Goal: Task Accomplishment & Management: Complete application form

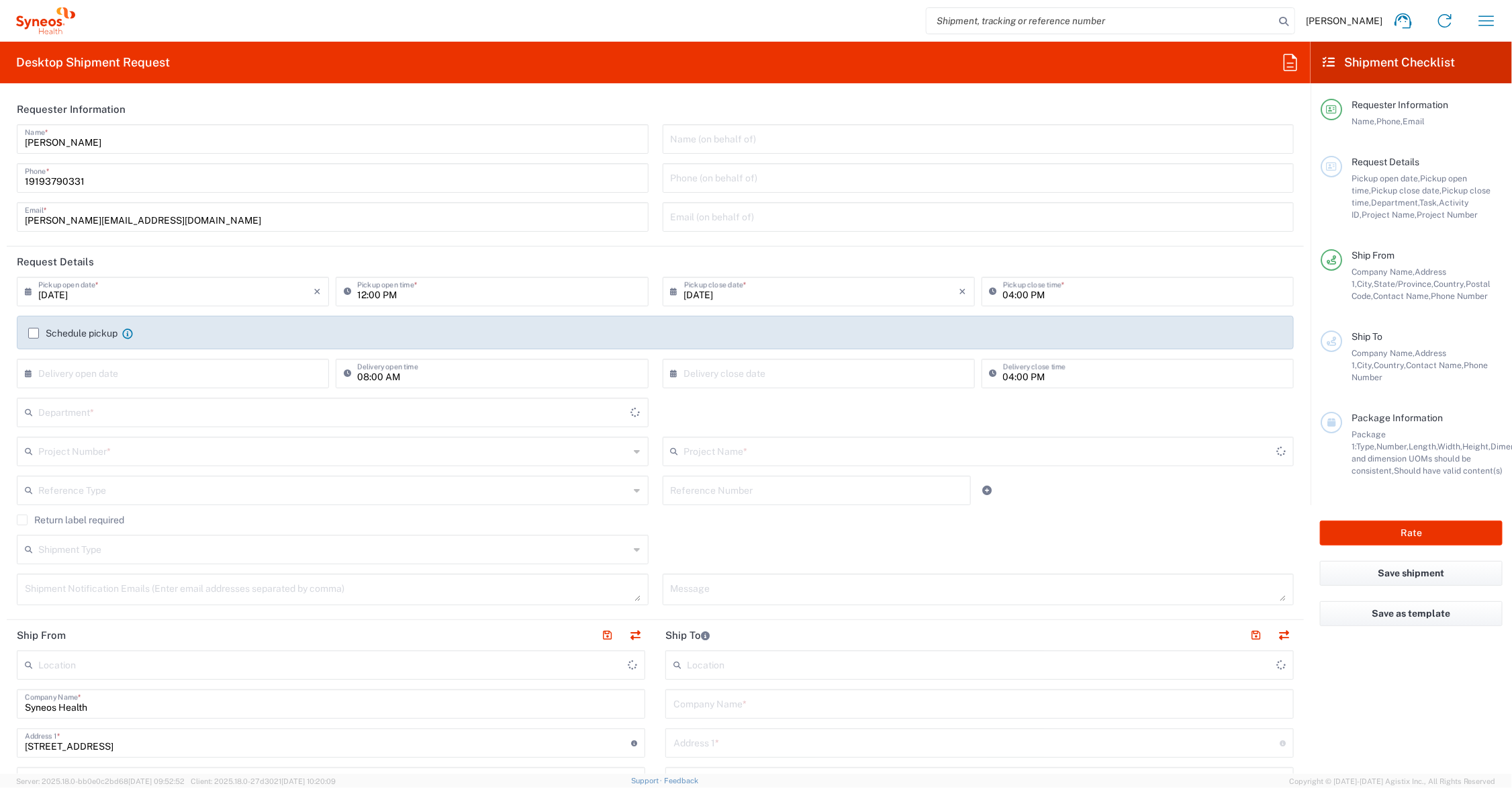
type input "[US_STATE]"
type input "[GEOGRAPHIC_DATA]"
type input "Syneos Health Communications-[GEOGRAPHIC_DATA] [GEOGRAPHIC_DATA]"
type input "6156"
drag, startPoint x: 88, startPoint y: 220, endPoint x: -13, endPoint y: 213, distance: 101.2
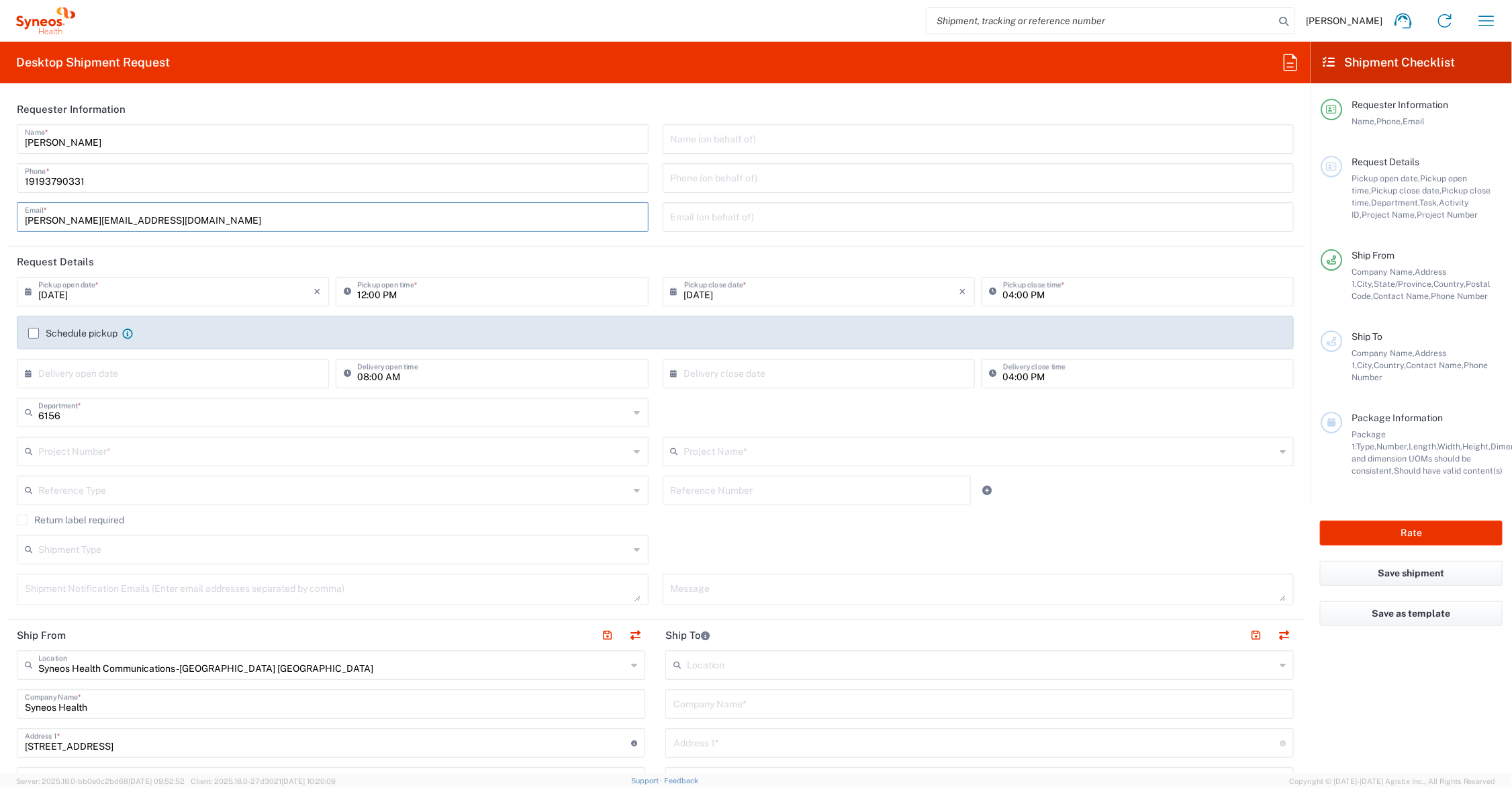
click at [0, 213] on html "[PERSON_NAME] Home Shipment estimator Shipment tracking Desktop shipment reques…" at bounding box center [756, 394] width 1512 height 788
type input "[PERSON_NAME][EMAIL_ADDRESS][PERSON_NAME][DOMAIN_NAME]"
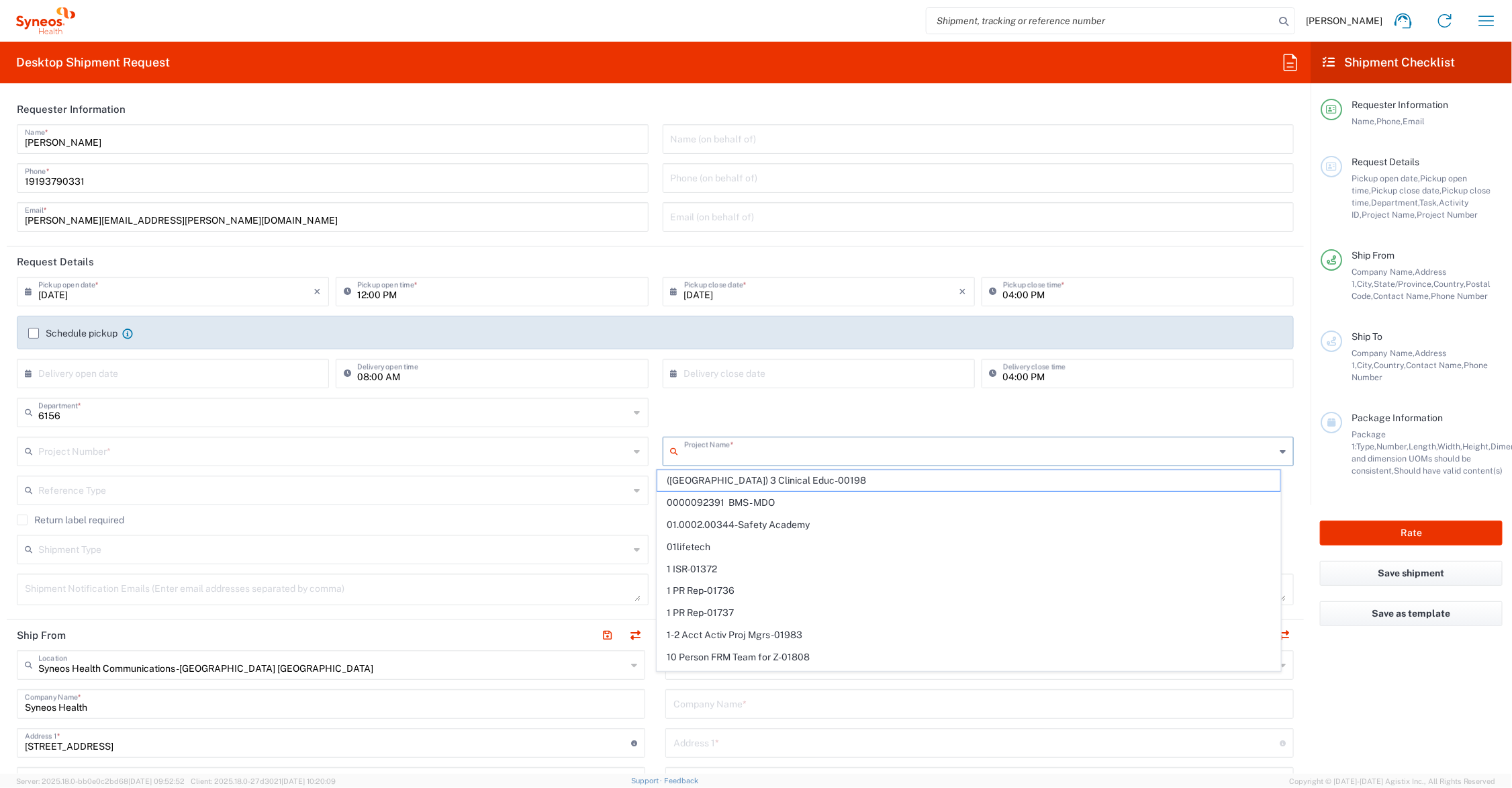
click at [715, 451] on input "text" at bounding box center [980, 450] width 592 height 24
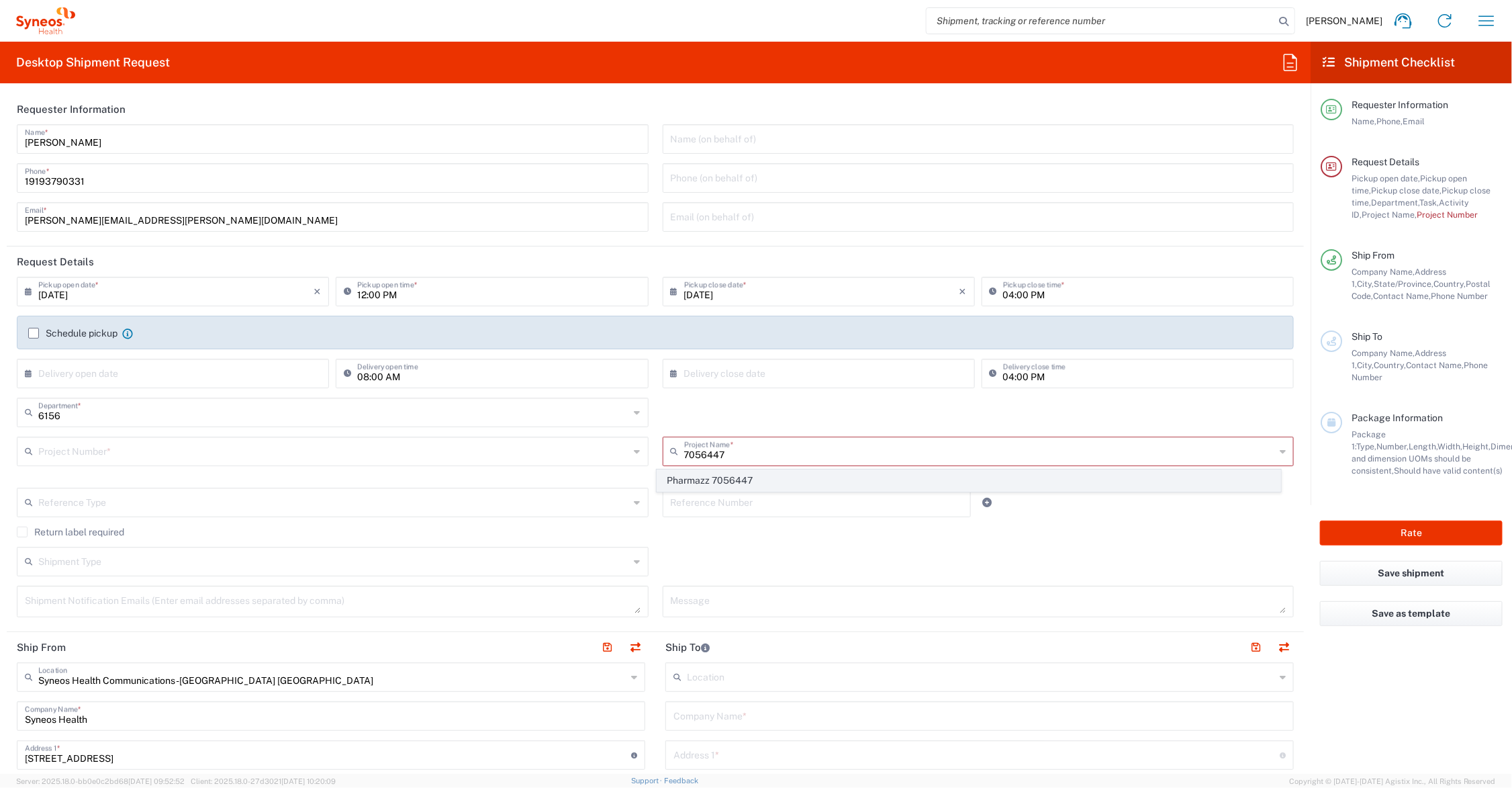
click at [754, 473] on span "Pharmazz 7056447" at bounding box center [968, 480] width 622 height 21
type input "Pharmazz 7056447"
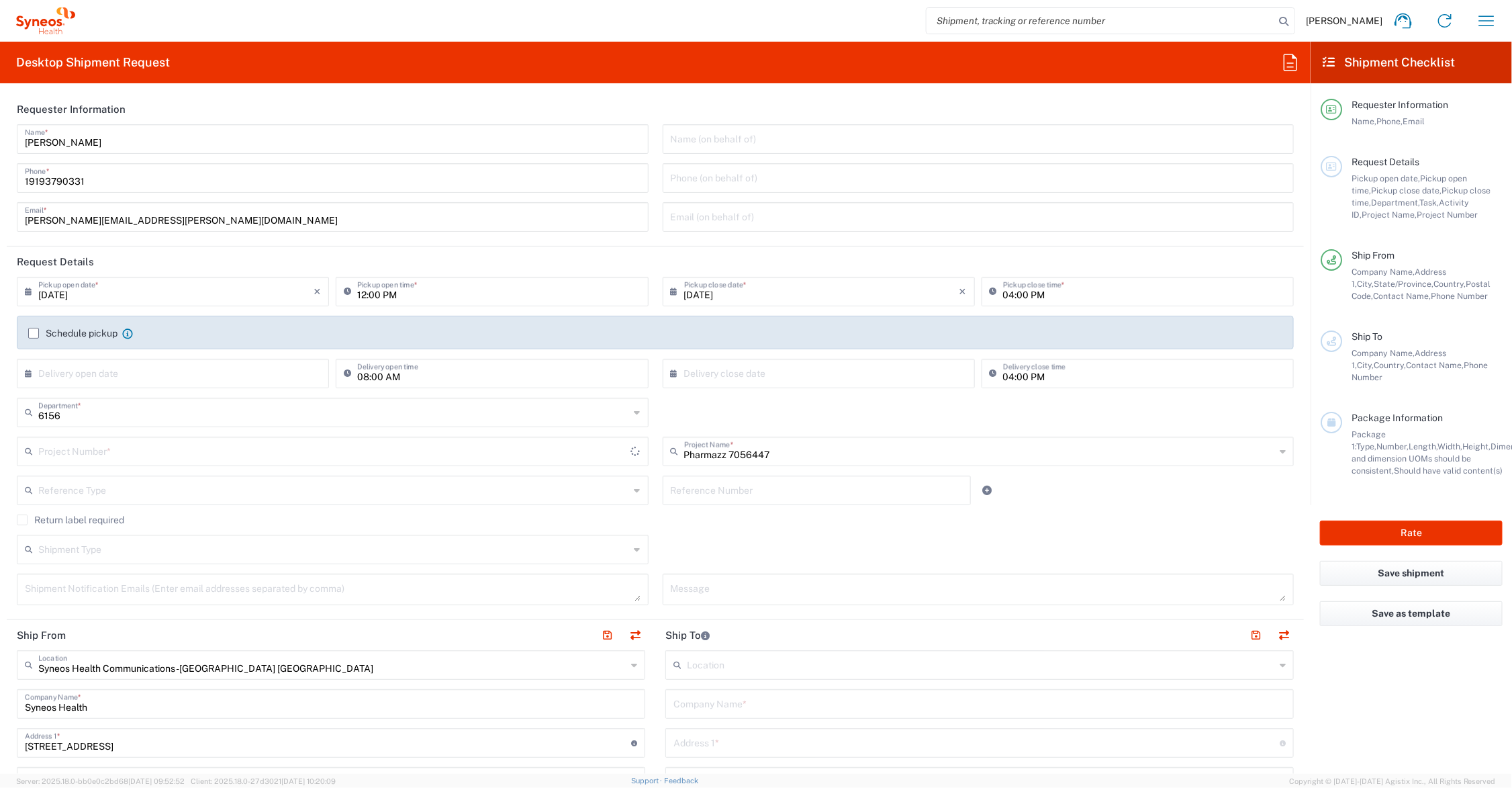
type input "7056447"
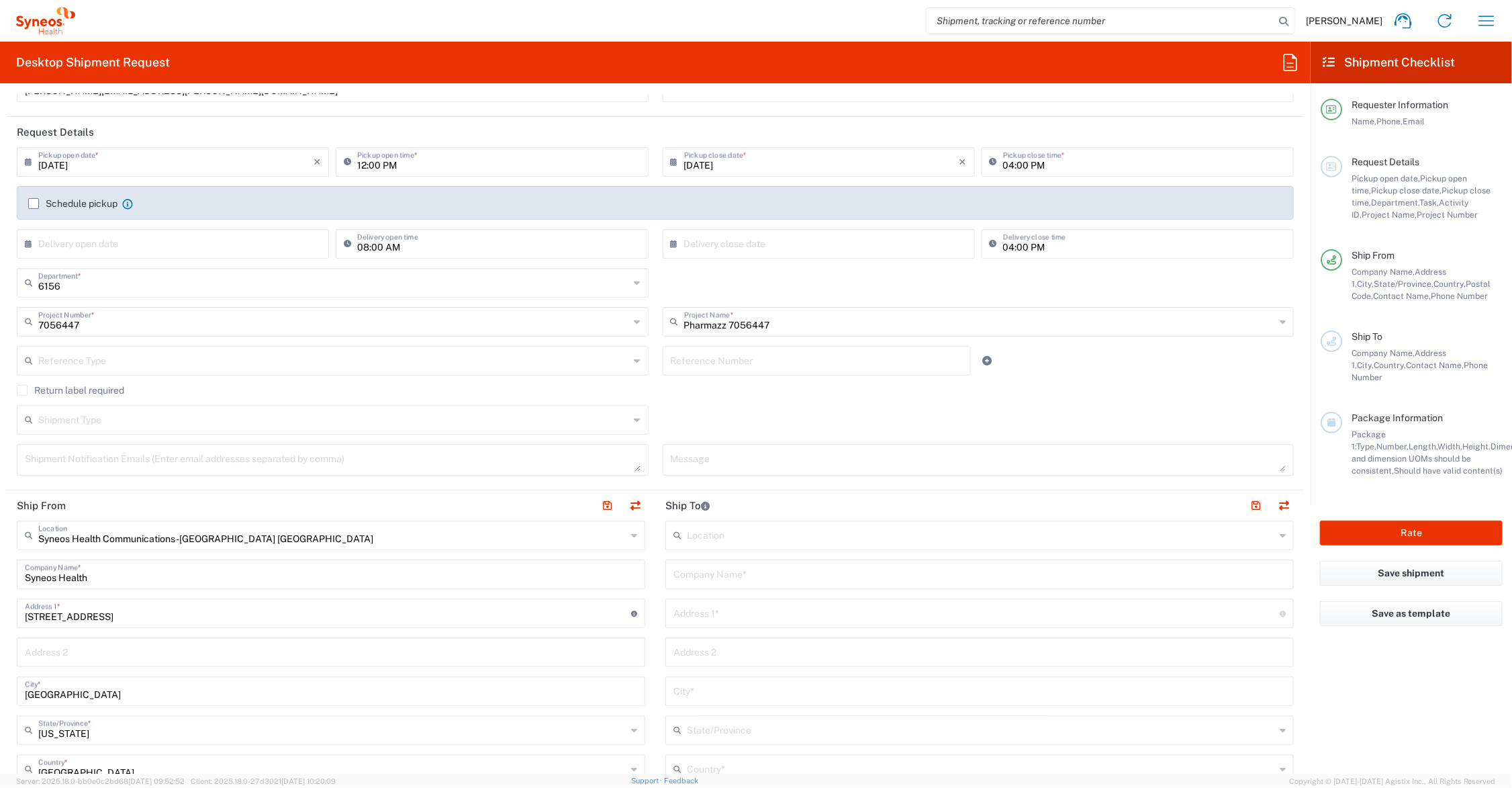
scroll to position [168, 0]
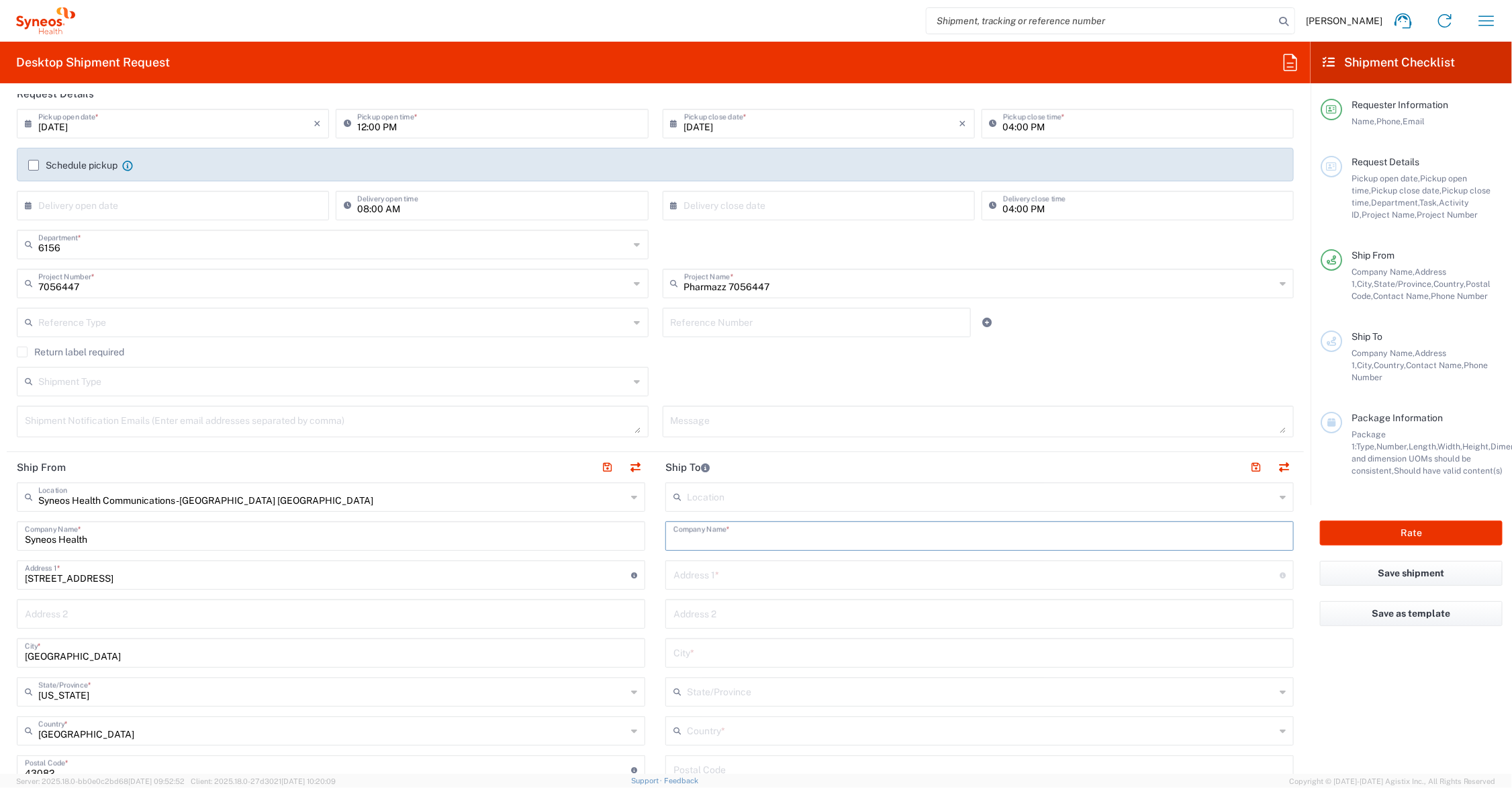
click at [773, 531] on input "text" at bounding box center [979, 535] width 612 height 24
type input "St. [PERSON_NAME] Regional Med. Center"
type input "[STREET_ADDRESS][PERSON_NAME]"
type input "Suite # 470"
type input "Oxnard"
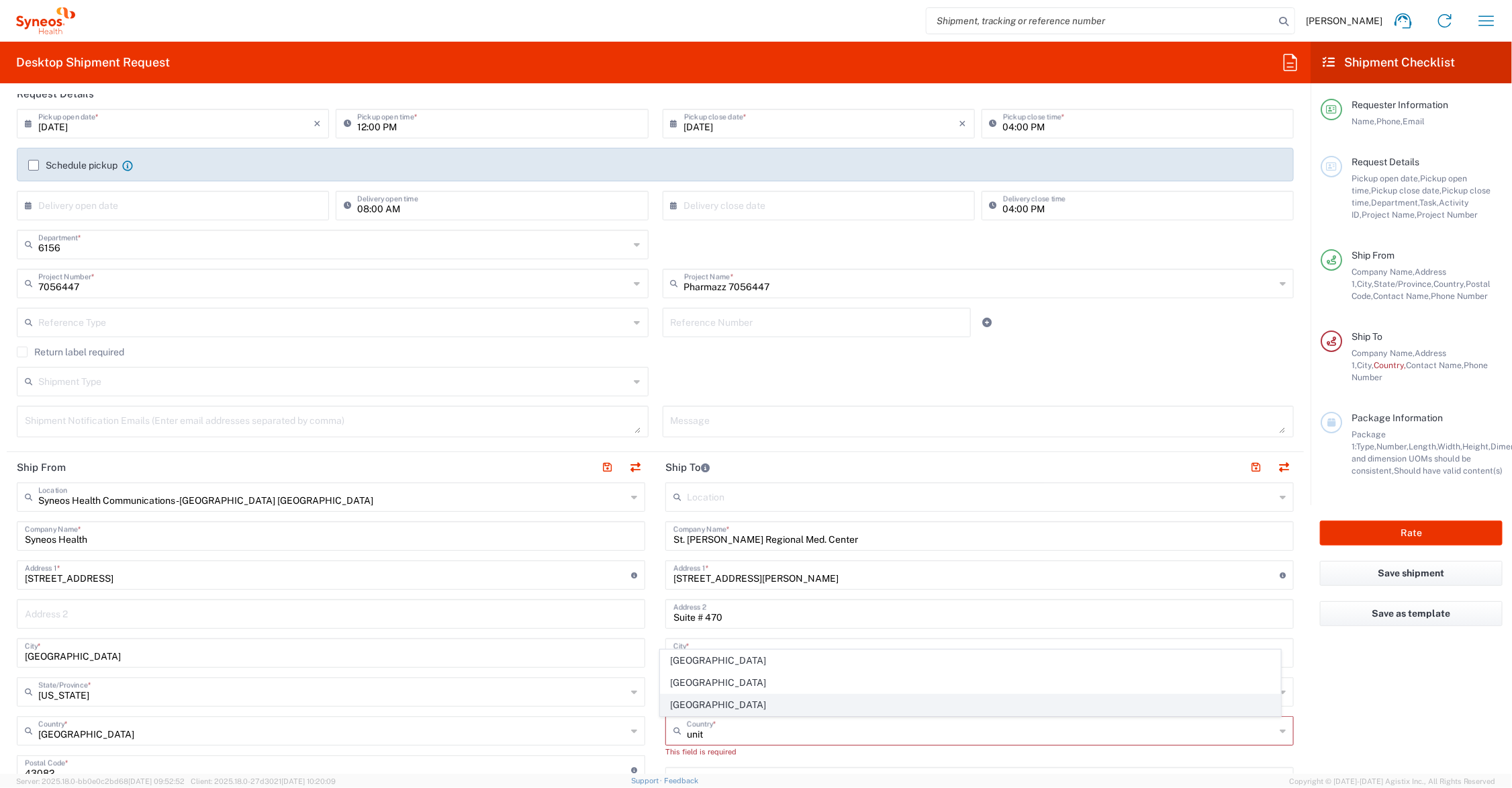
click at [682, 699] on span "[GEOGRAPHIC_DATA]" at bounding box center [970, 705] width 619 height 21
type input "[GEOGRAPHIC_DATA]"
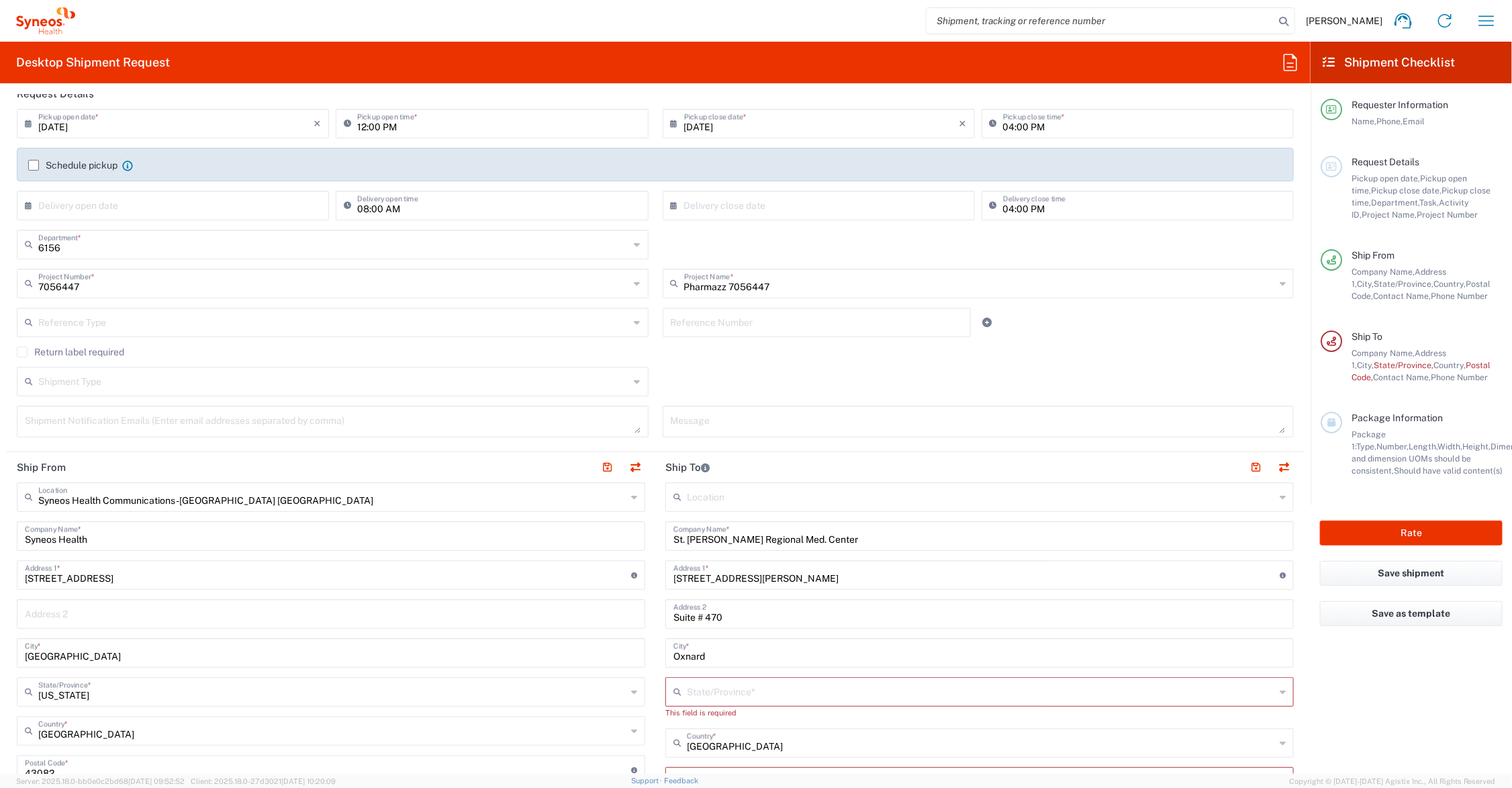
click at [713, 692] on input "text" at bounding box center [981, 691] width 588 height 24
click at [690, 663] on span "[US_STATE]" at bounding box center [970, 665] width 619 height 21
type input "[US_STATE]"
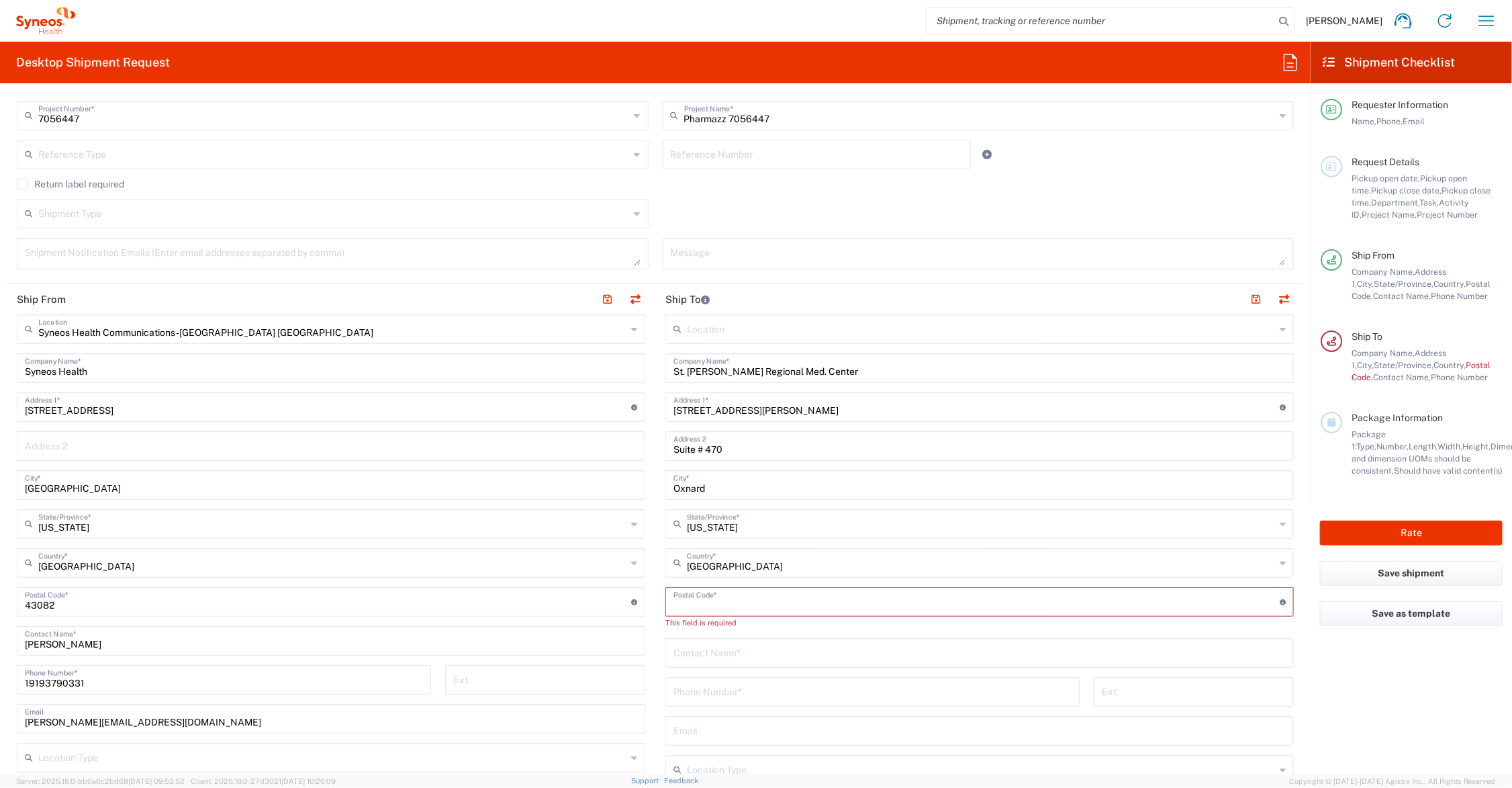
click at [731, 599] on input "undefined" at bounding box center [976, 600] width 606 height 24
type input "93030"
type input "[PERSON_NAME]"
type input "[PHONE_NUMBER]"
click at [702, 371] on input "St. [PERSON_NAME] Regional Med. Center" at bounding box center [979, 367] width 612 height 24
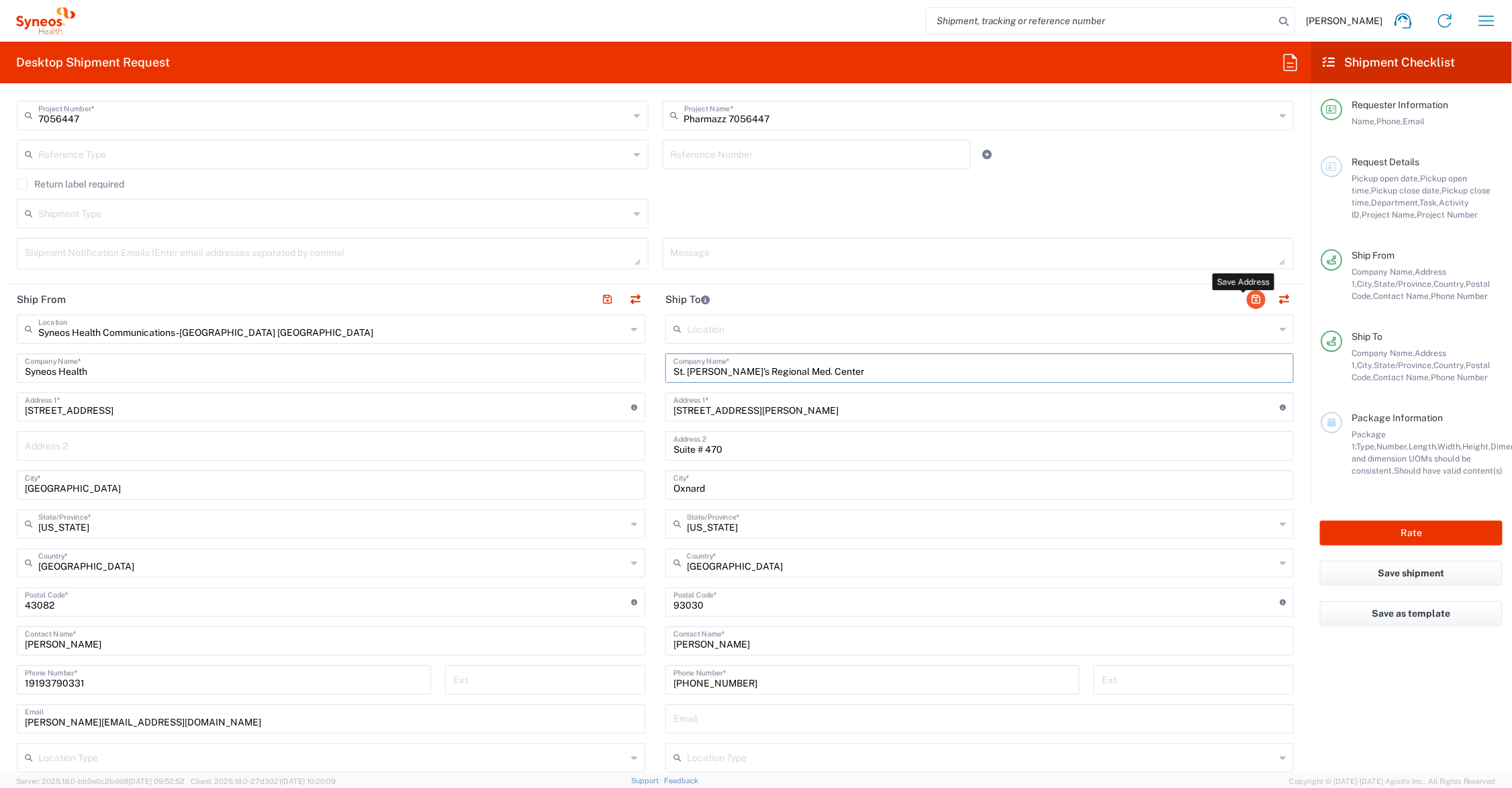
type input "St. [PERSON_NAME]'s Regional Med. Center"
click at [1246, 297] on button "button" at bounding box center [1256, 300] width 19 height 19
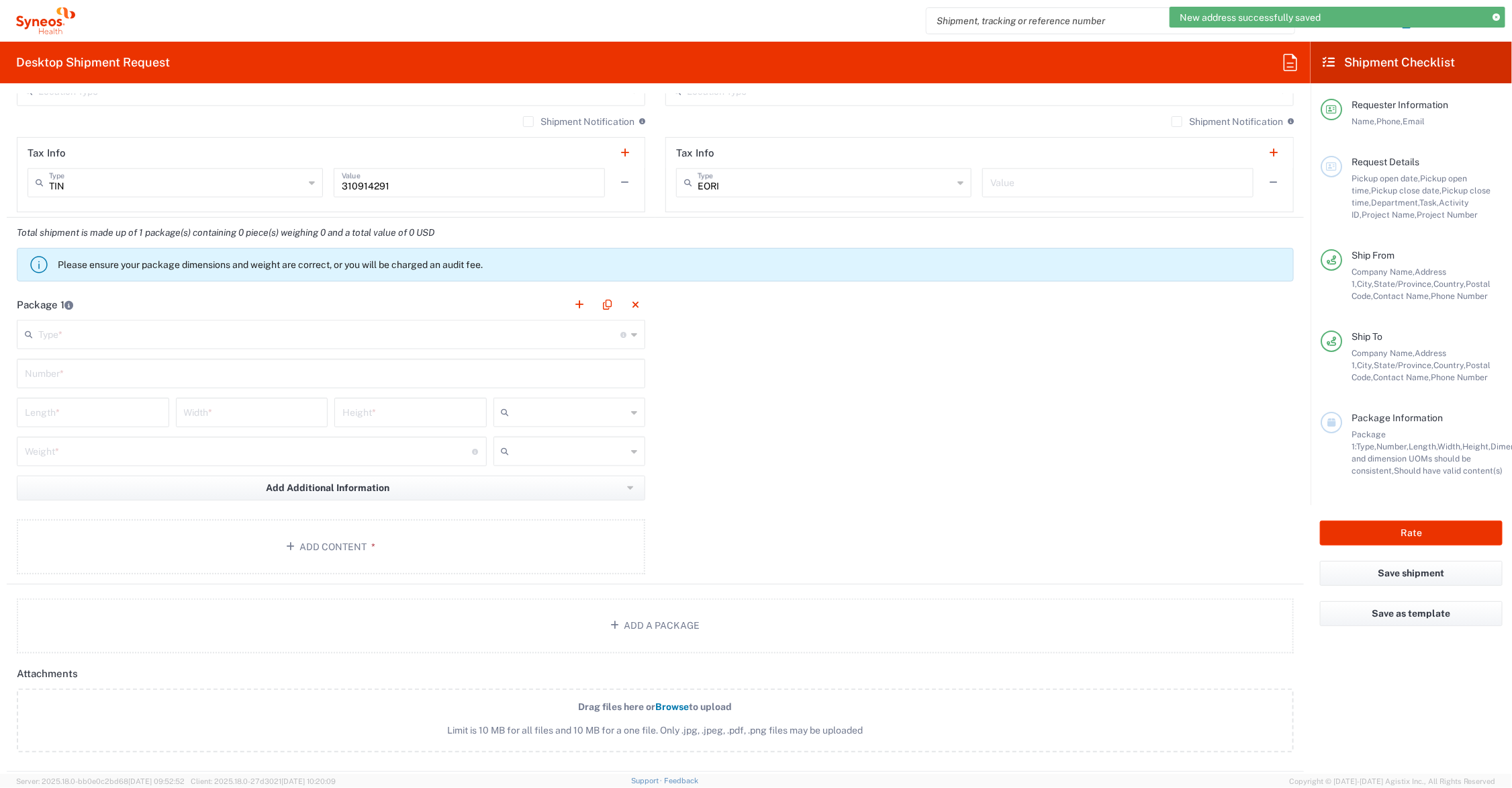
scroll to position [1007, 0]
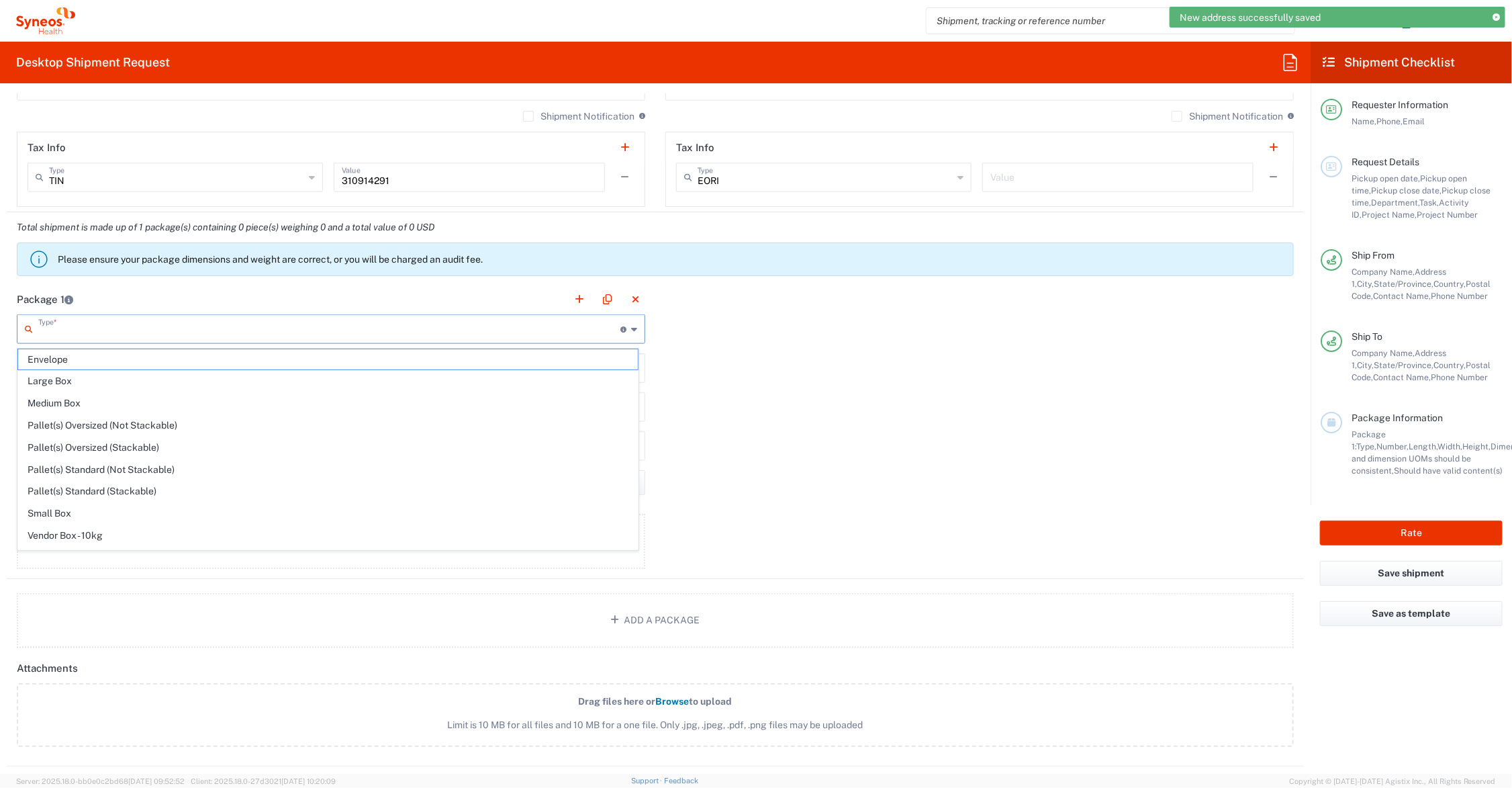
click at [149, 321] on input "text" at bounding box center [329, 328] width 582 height 24
click at [115, 397] on span "Medium Box" at bounding box center [327, 403] width 619 height 21
type input "Medium Box"
type input "13"
type input "11.5"
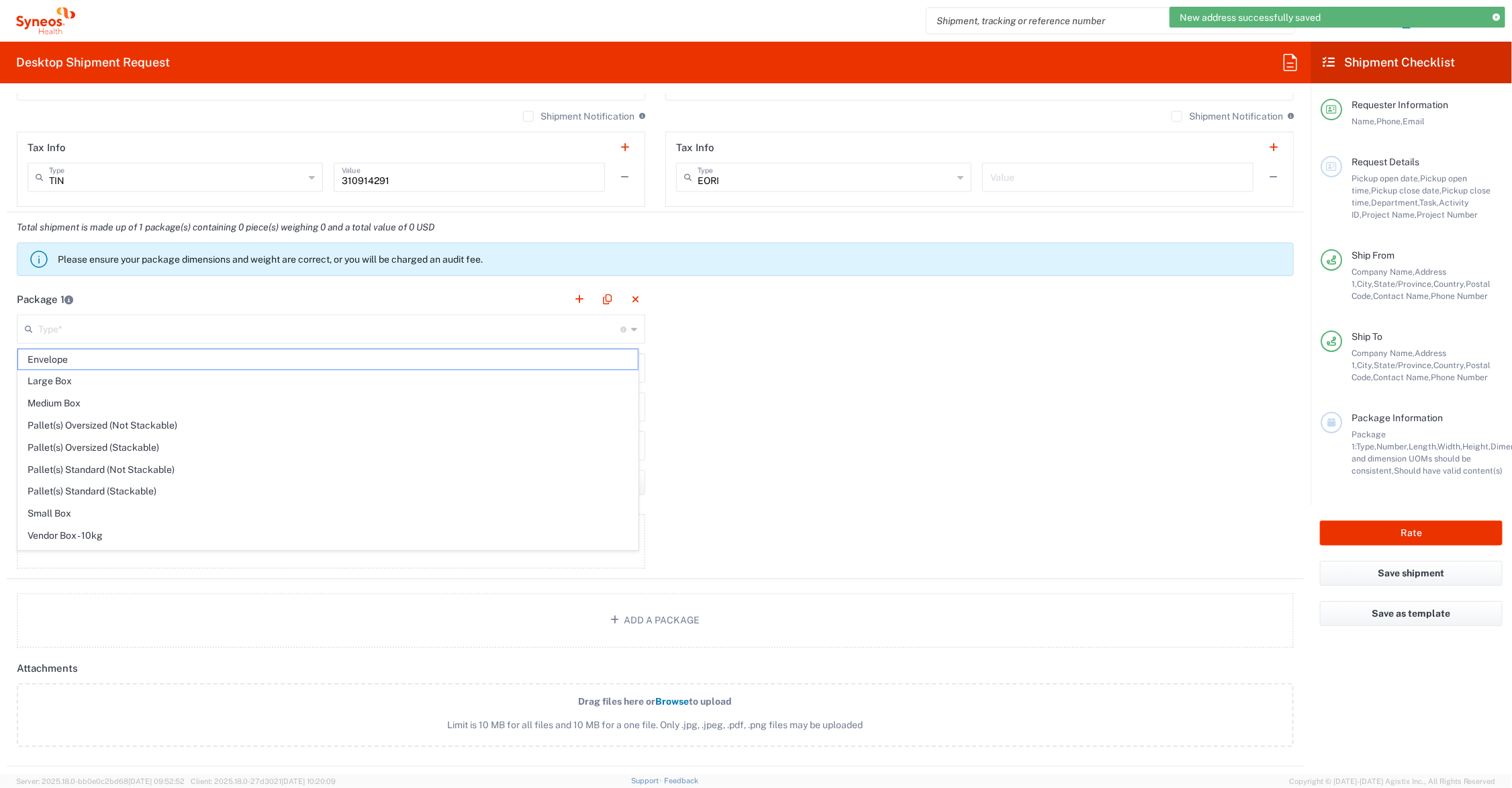
type input "2.5"
type input "in"
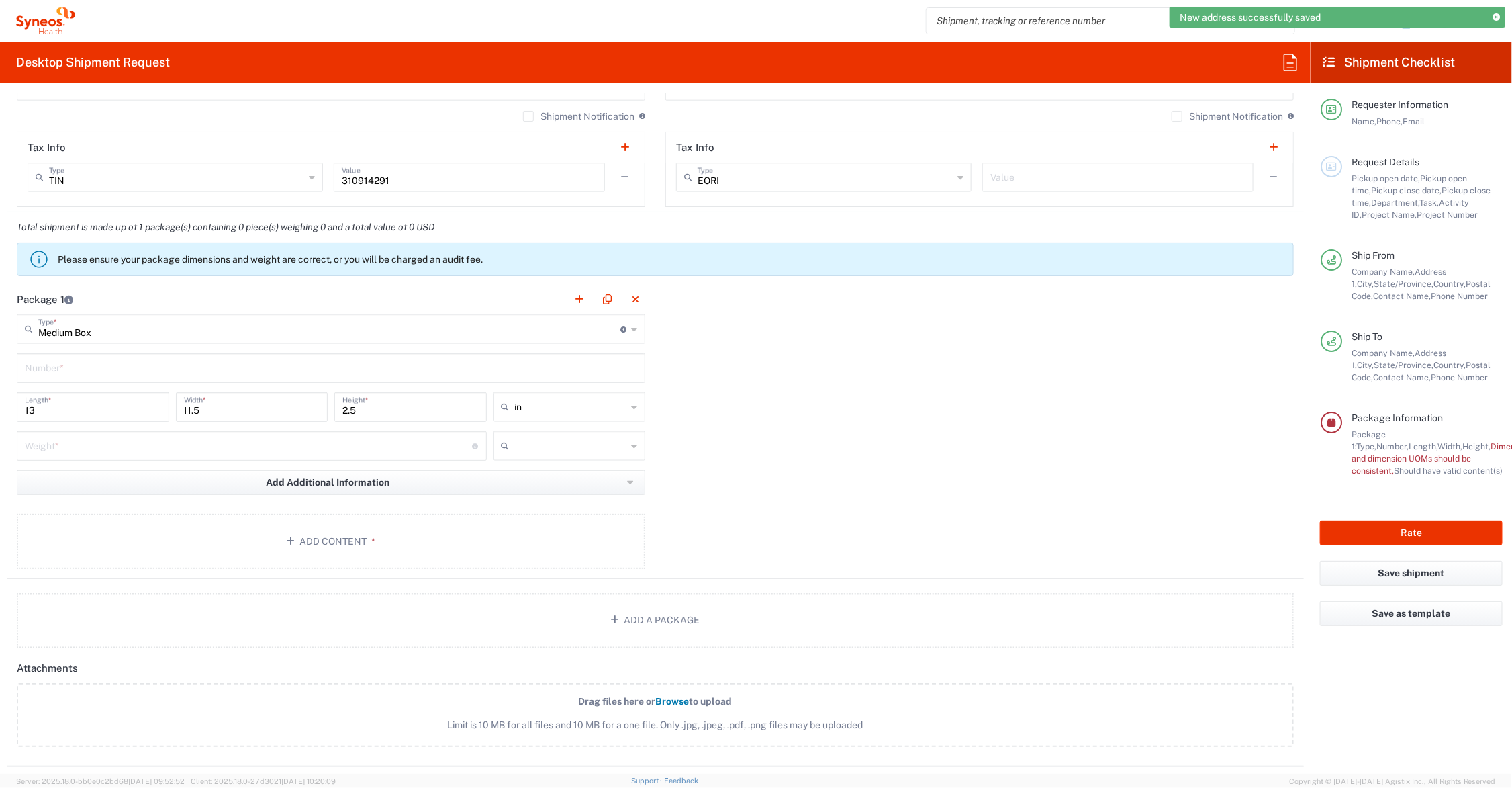
click at [67, 366] on input "text" at bounding box center [331, 367] width 612 height 24
type input "1"
click at [108, 442] on input "number" at bounding box center [248, 445] width 448 height 24
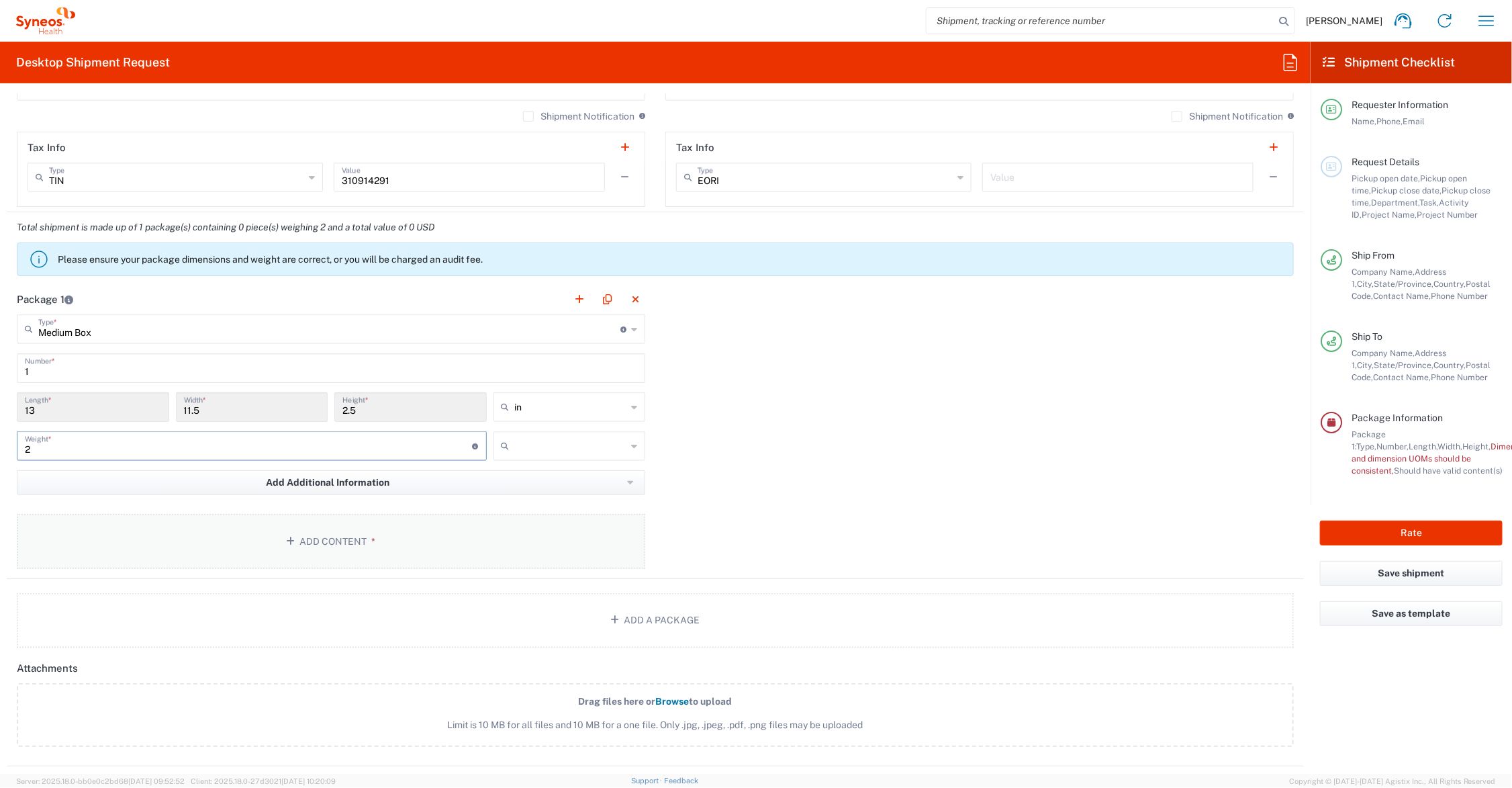
type input "2"
click at [322, 535] on button "Add Content *" at bounding box center [331, 541] width 628 height 55
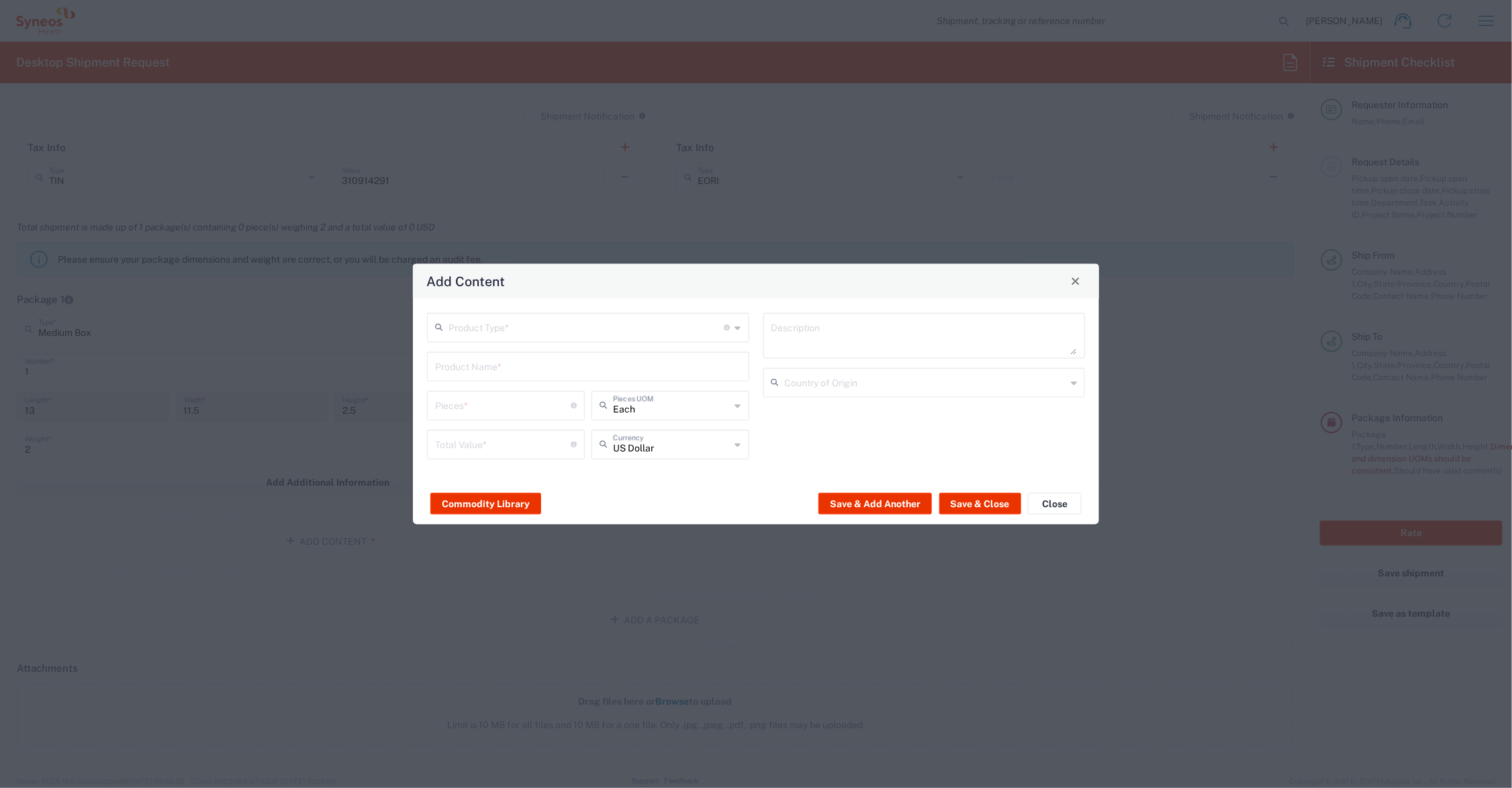
click at [490, 321] on input "text" at bounding box center [586, 326] width 276 height 24
click at [481, 354] on span "Documents" at bounding box center [588, 356] width 319 height 21
type input "Documents"
type input "1"
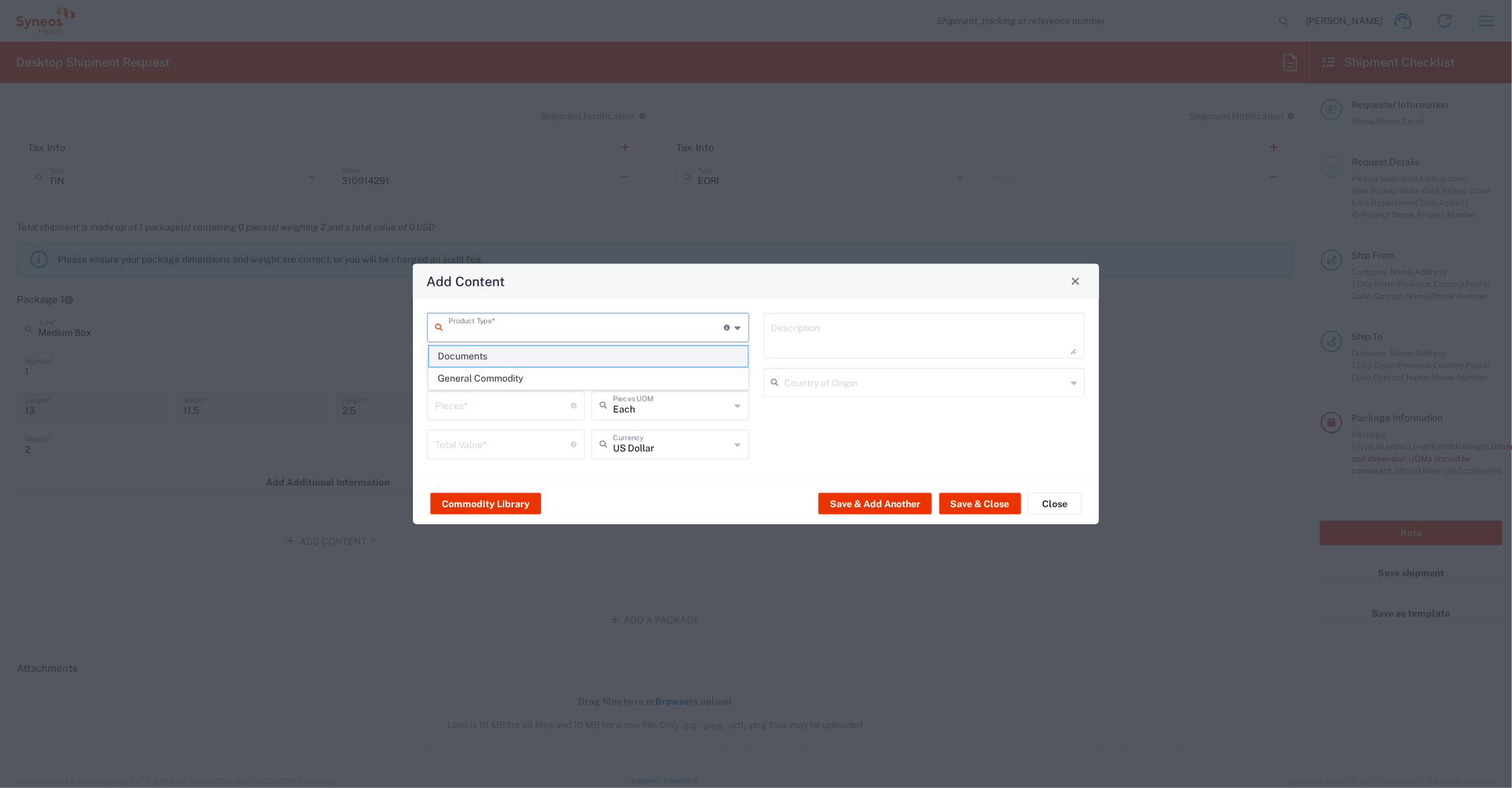
type input "1"
type textarea "Documents"
drag, startPoint x: 454, startPoint y: 411, endPoint x: 414, endPoint y: 405, distance: 40.4
click at [414, 407] on div "Documents Product Type * Document: Paper document generated internally by Syneo…" at bounding box center [755, 390] width 686 height 184
type input "3"
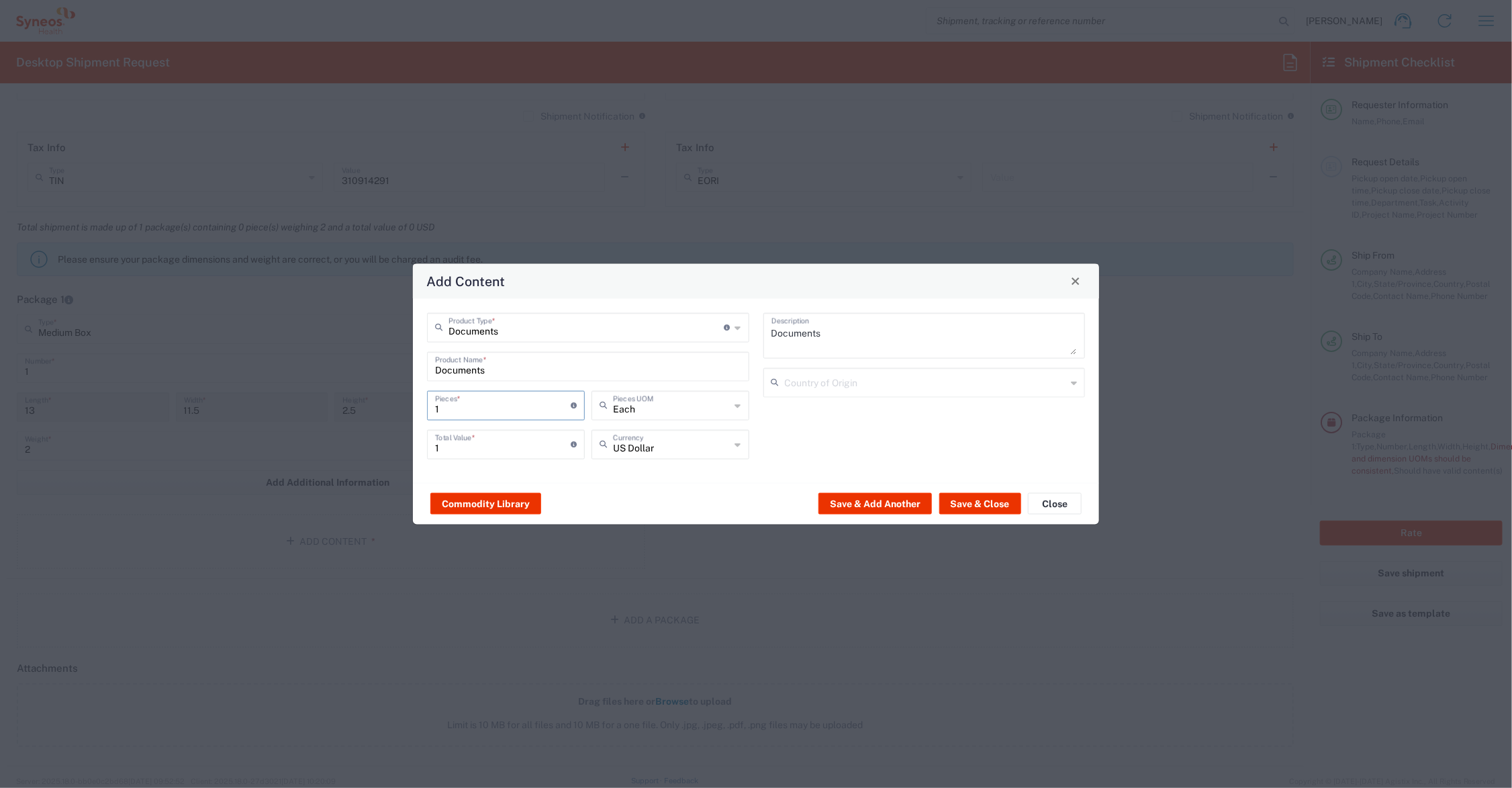
type input "3"
type input "38"
click at [971, 498] on button "Save & Close" at bounding box center [981, 503] width 82 height 21
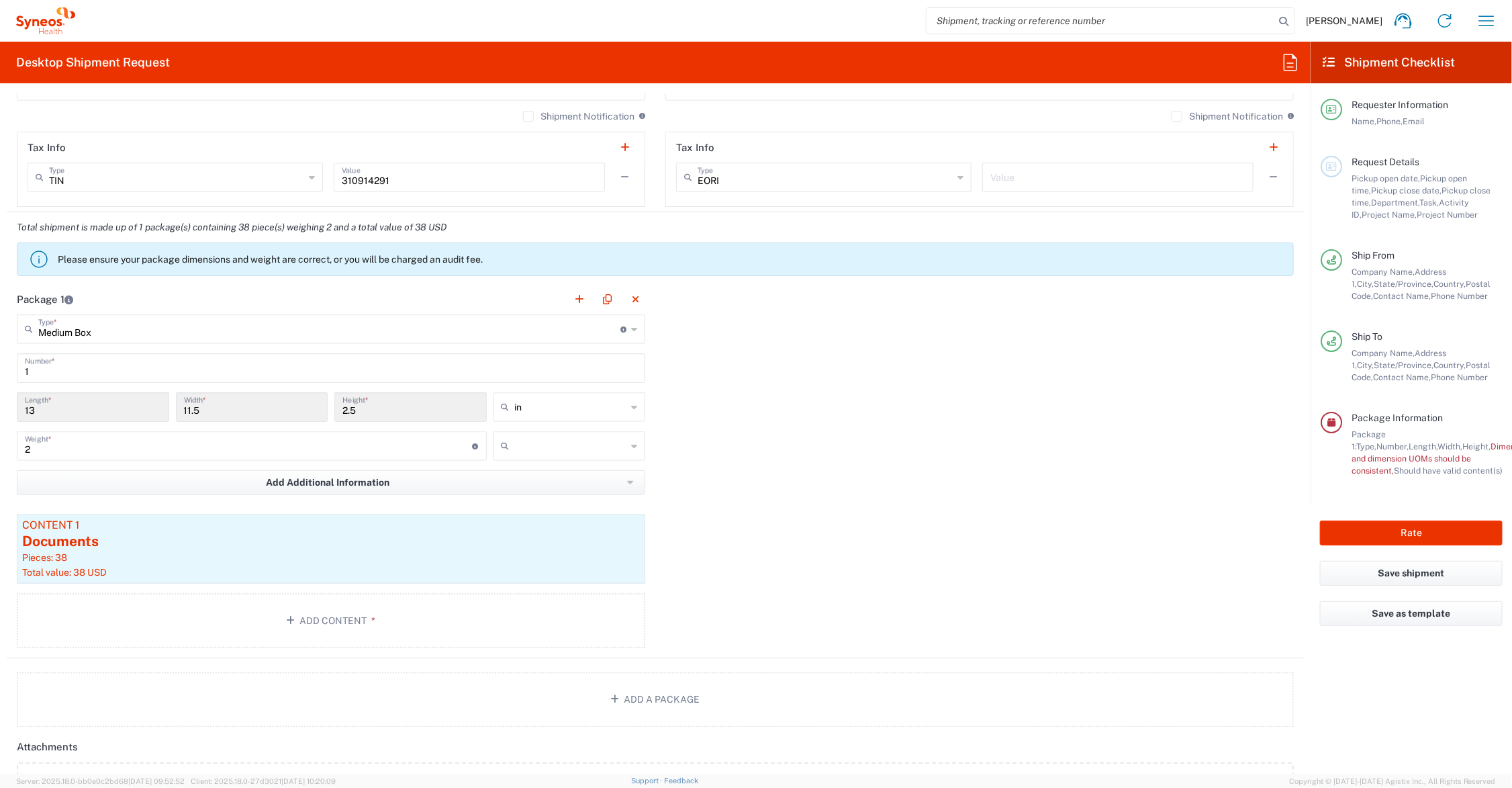
click at [547, 442] on input "text" at bounding box center [571, 445] width 112 height 21
click at [549, 505] on span "lbs" at bounding box center [564, 498] width 148 height 21
type input "lbs"
click at [1378, 527] on button "Rate" at bounding box center [1411, 532] width 183 height 25
type input "Pharmazz 7056447"
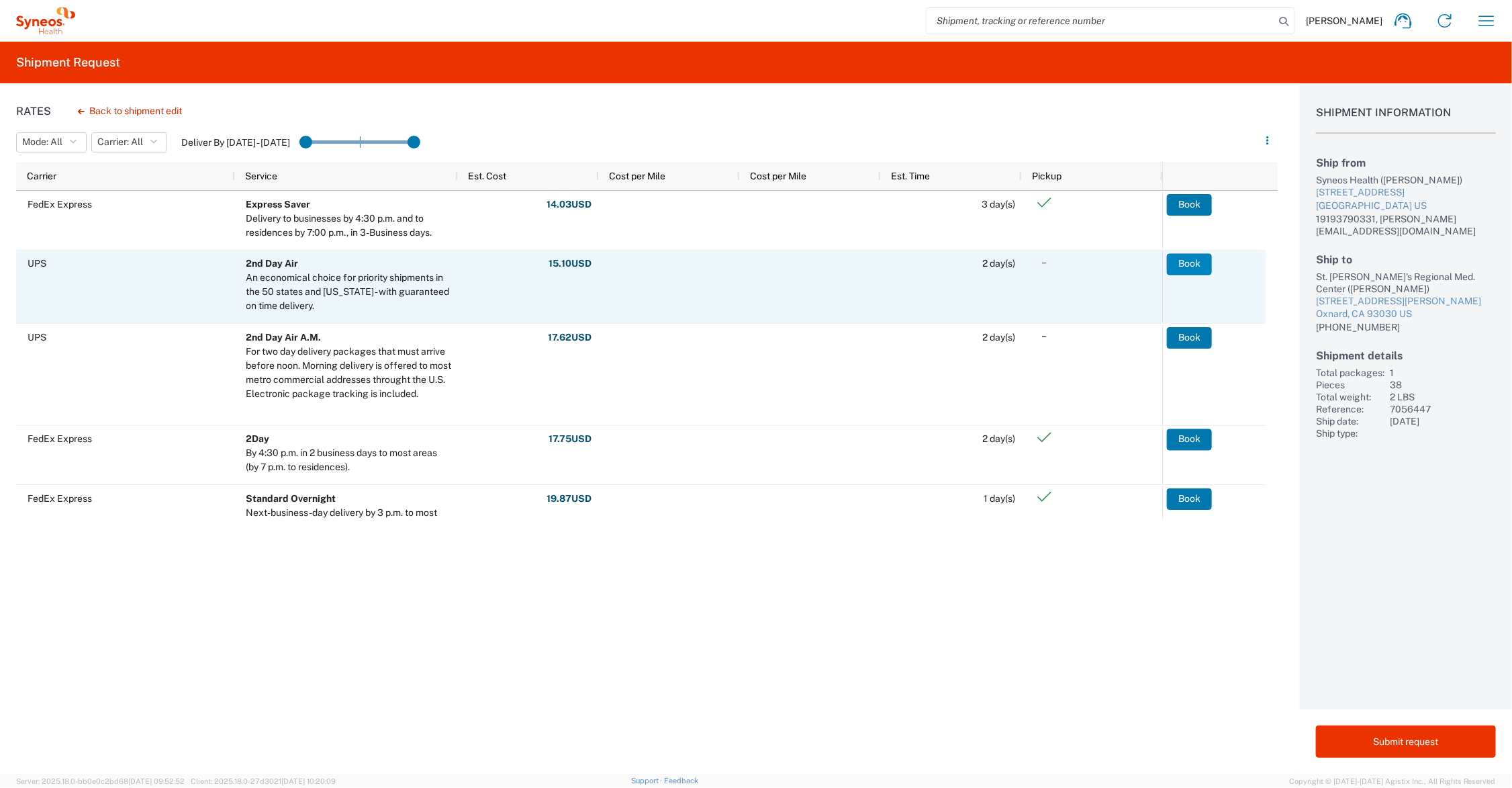
click at [1189, 262] on button "Book" at bounding box center [1189, 263] width 45 height 21
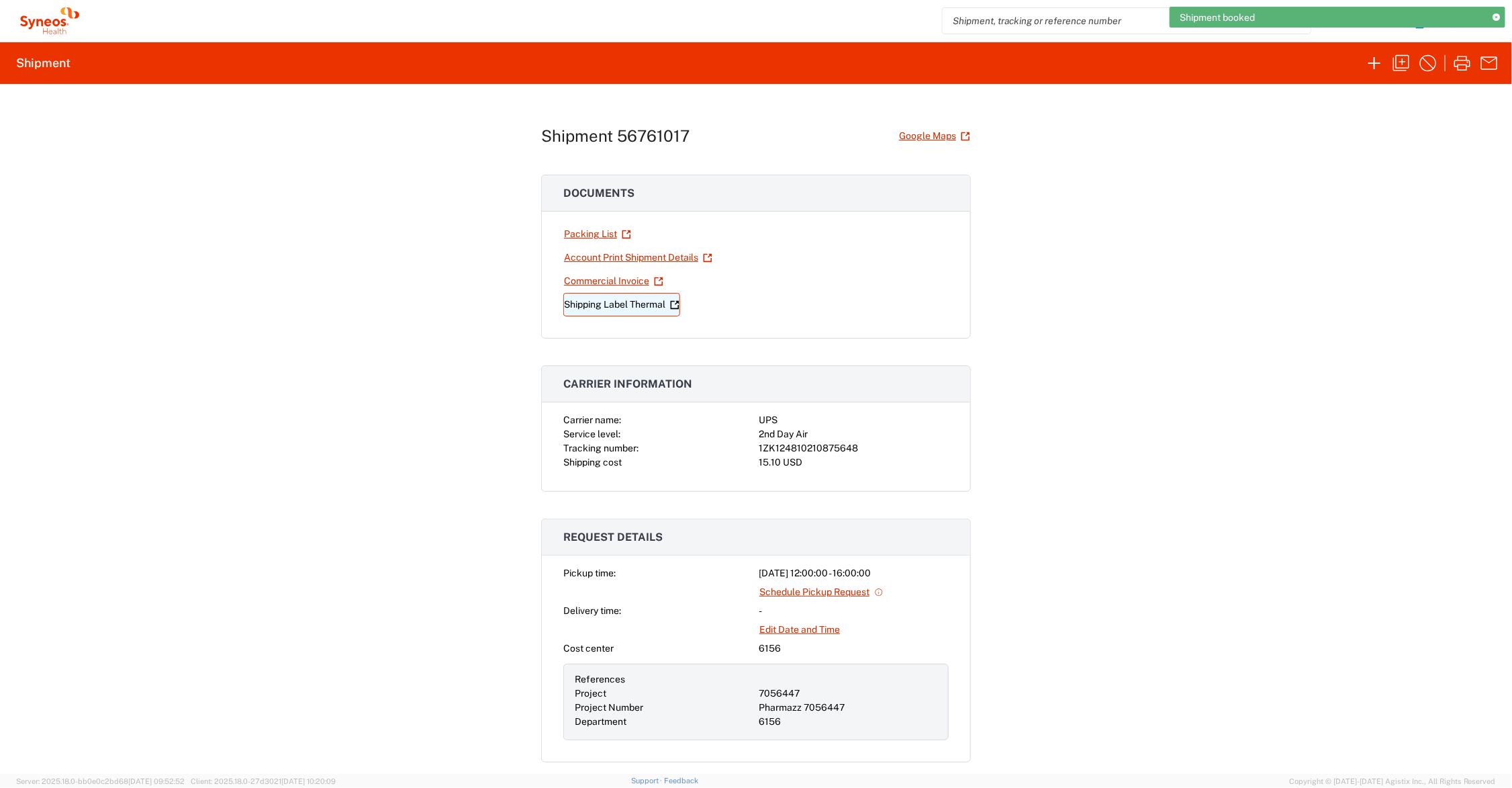
click at [619, 305] on link "Shipping Label Thermal" at bounding box center [622, 305] width 117 height 24
